Goal: Task Accomplishment & Management: Manage account settings

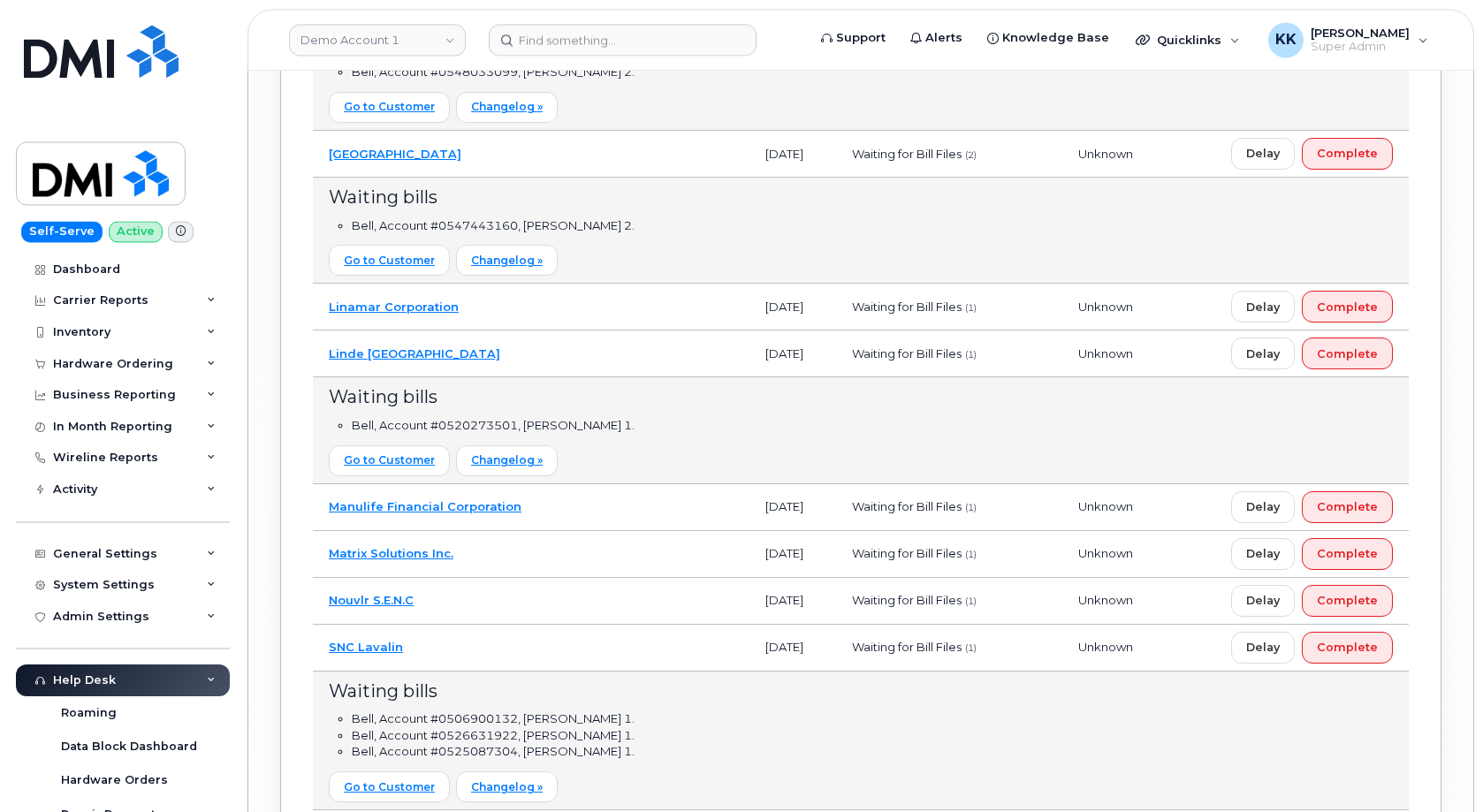
scroll to position [3515, 0]
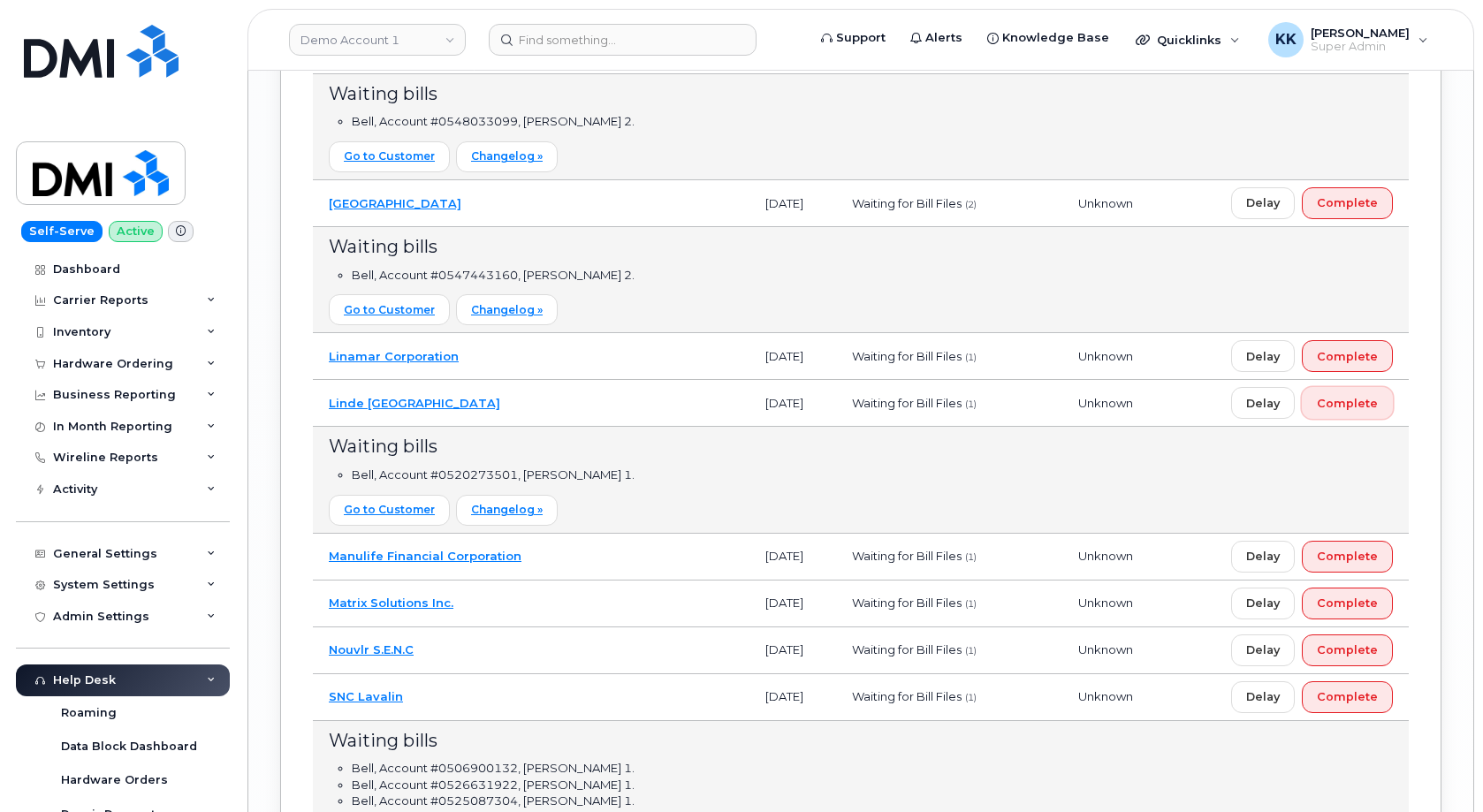
click at [1370, 405] on span "Complete" at bounding box center [1348, 403] width 61 height 17
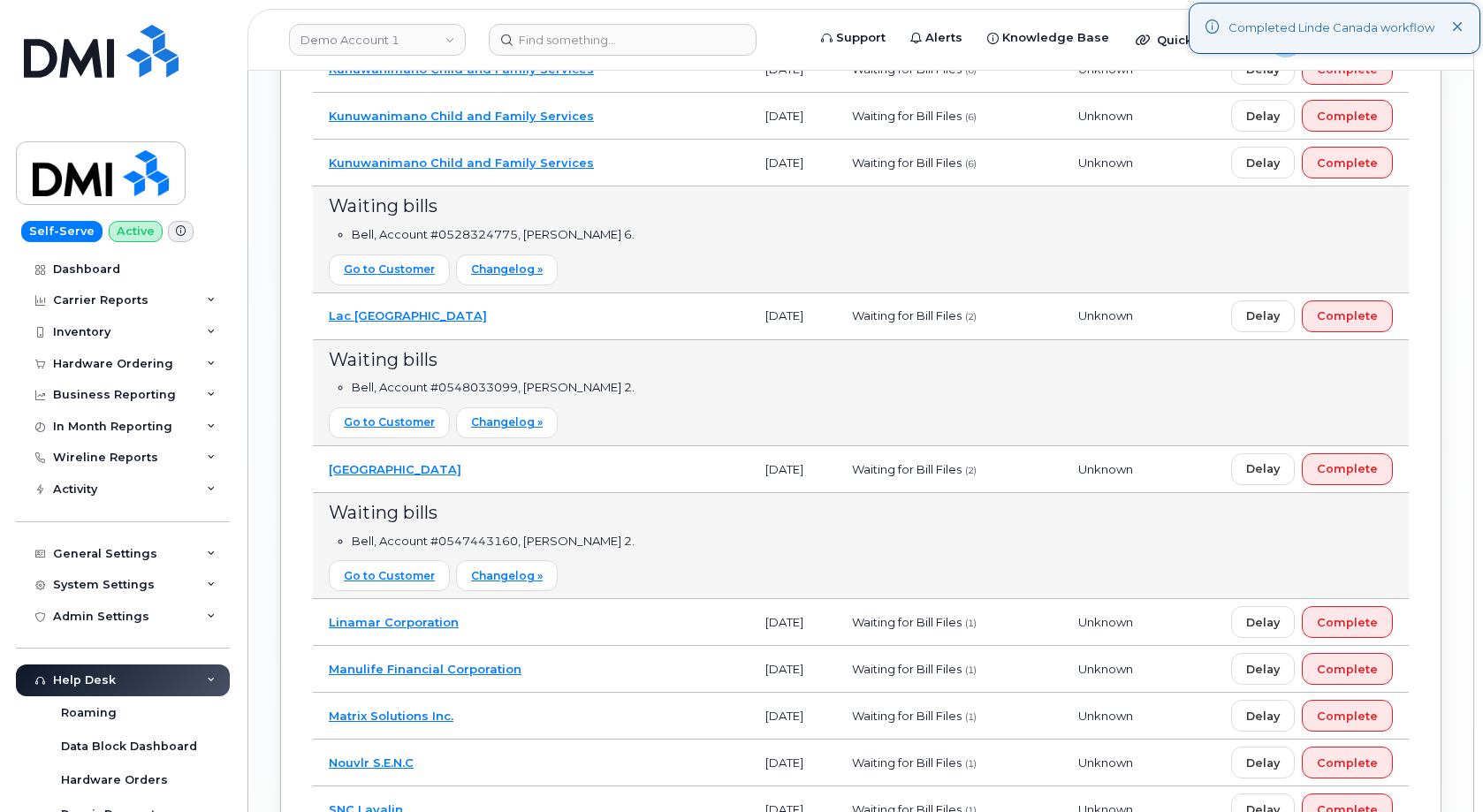
scroll to position [3245, 0]
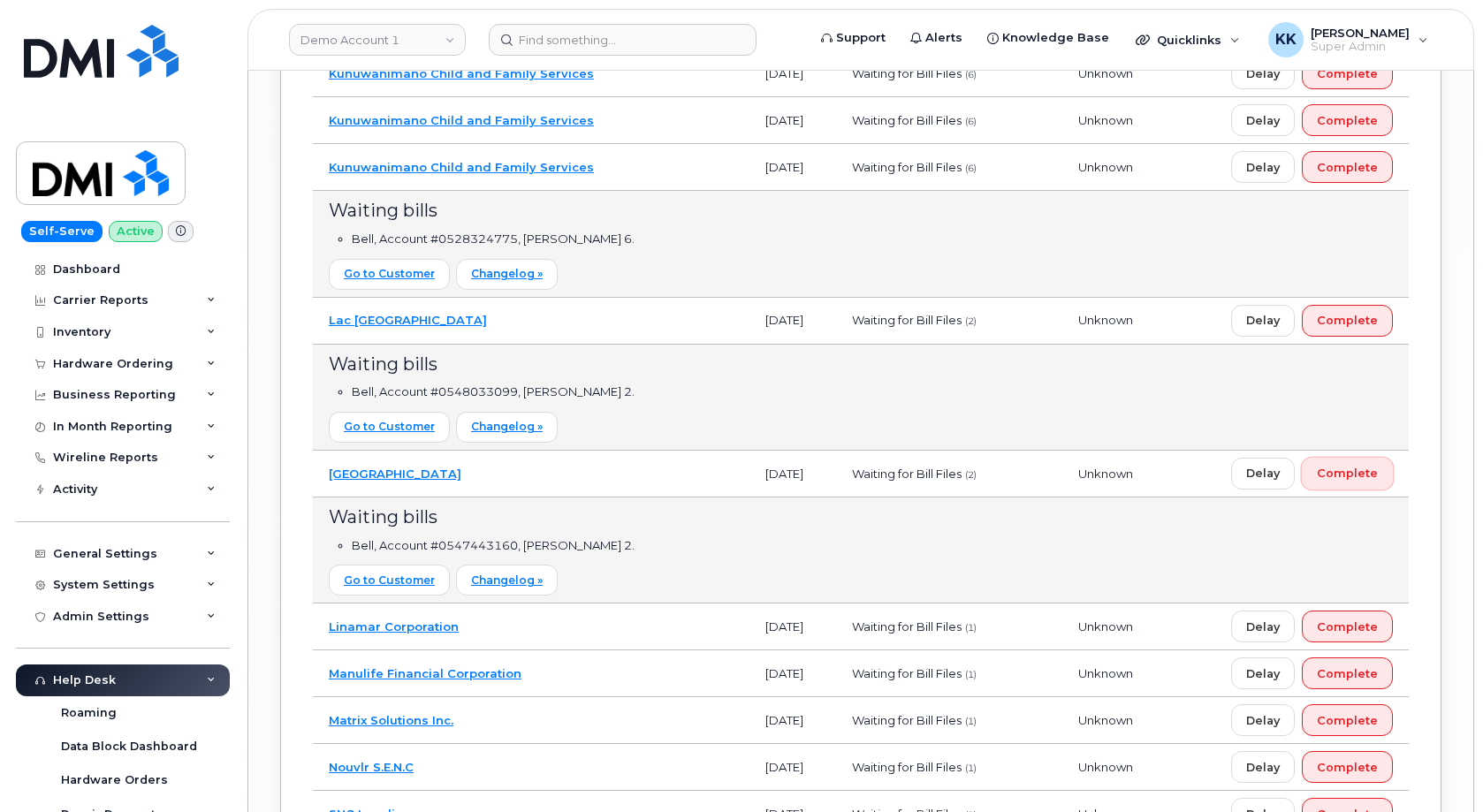
click at [1367, 474] on span "Complete" at bounding box center [1348, 473] width 61 height 17
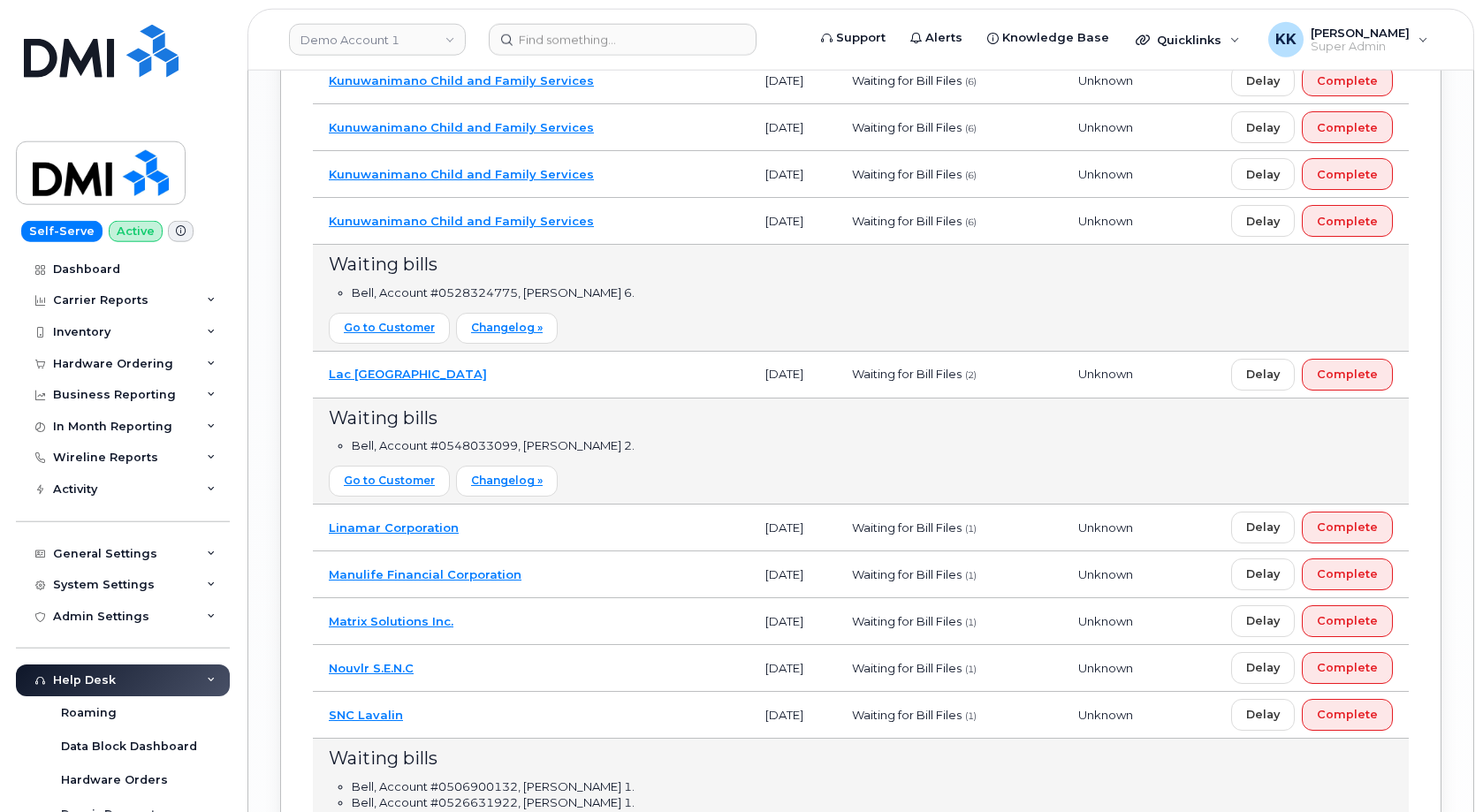
scroll to position [3155, 0]
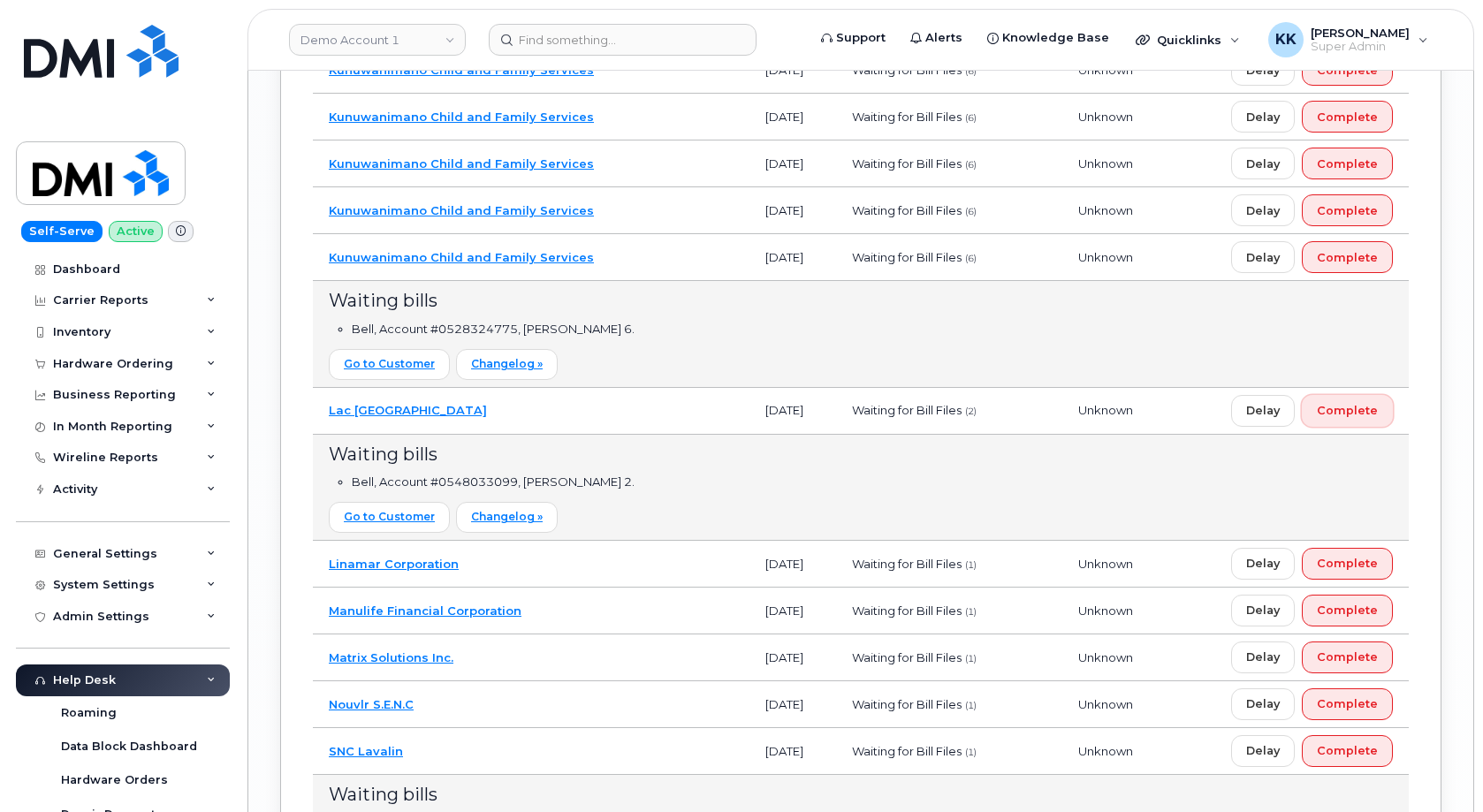
click at [1345, 414] on span "Complete" at bounding box center [1348, 411] width 61 height 17
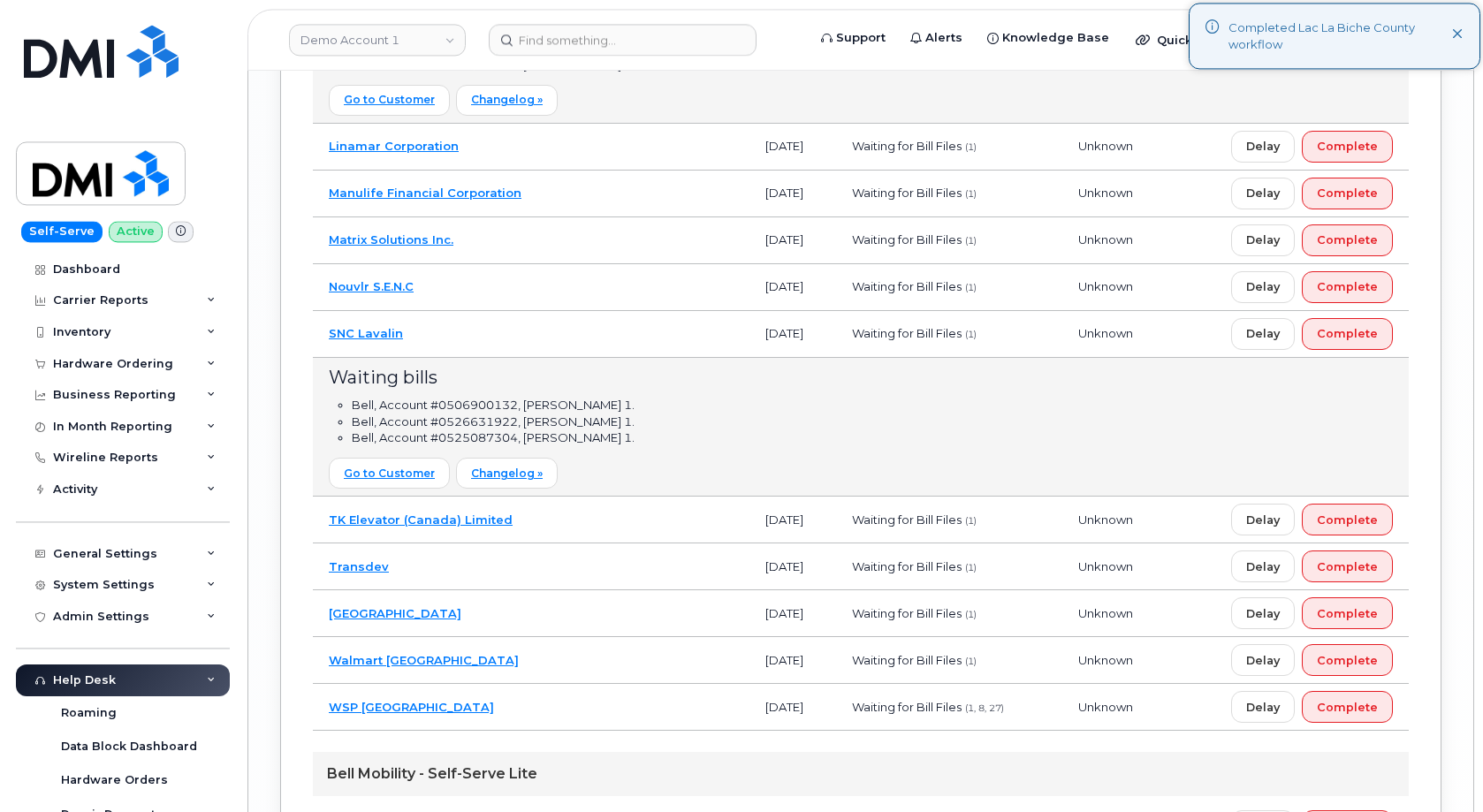
scroll to position [3425, 0]
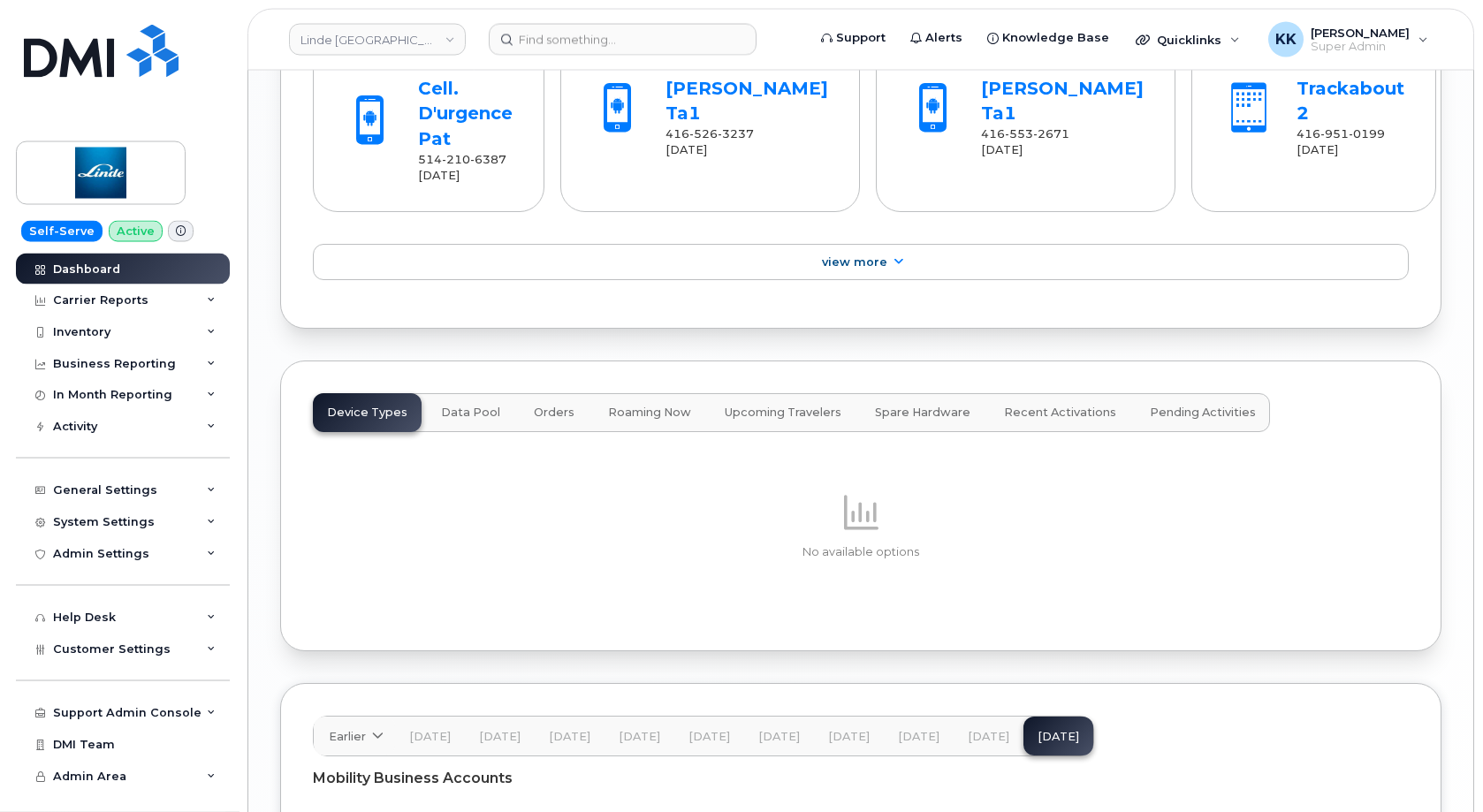
scroll to position [2163, 0]
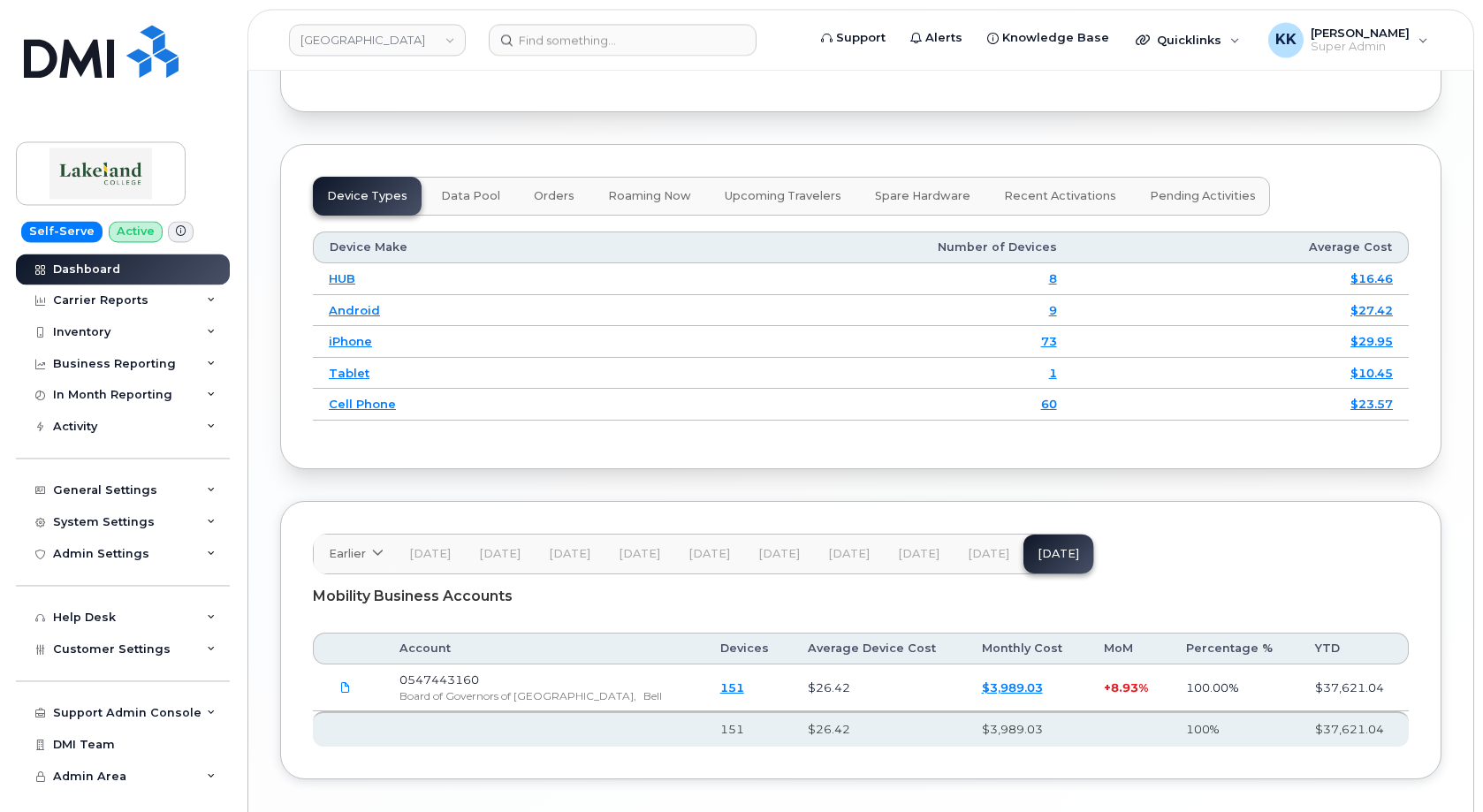
scroll to position [2234, 0]
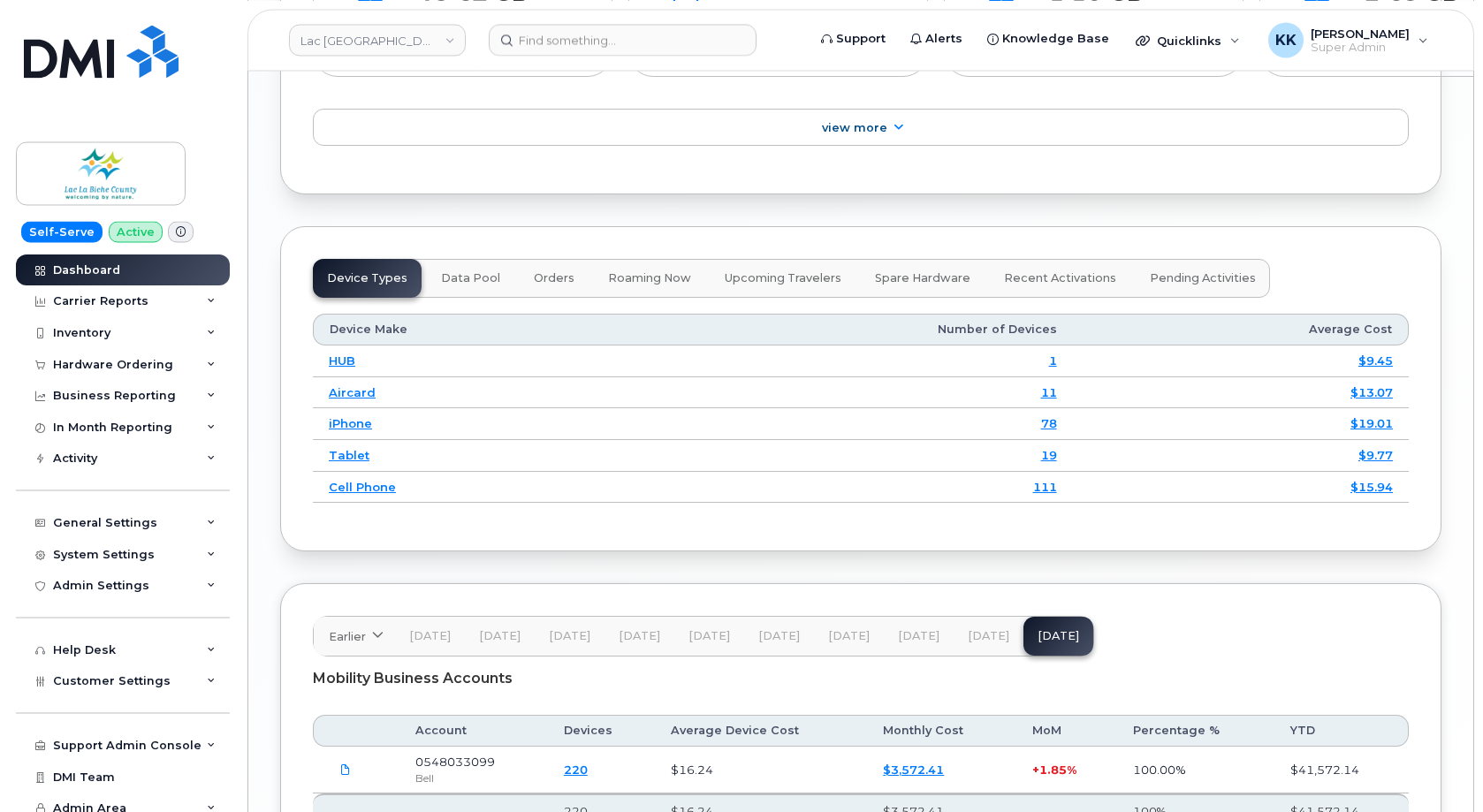
scroll to position [2234, 0]
